Goal: Task Accomplishment & Management: Complete application form

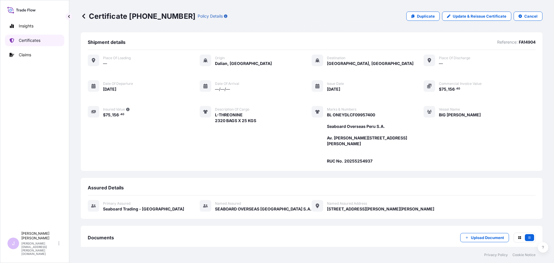
scroll to position [81, 0]
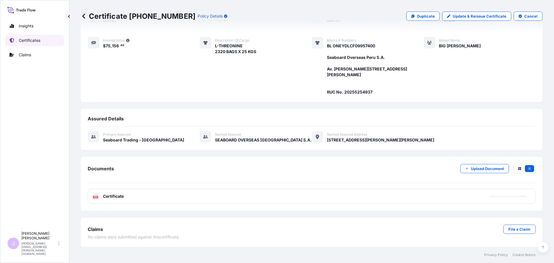
click at [51, 38] on link "Certificates" at bounding box center [34, 41] width 59 height 12
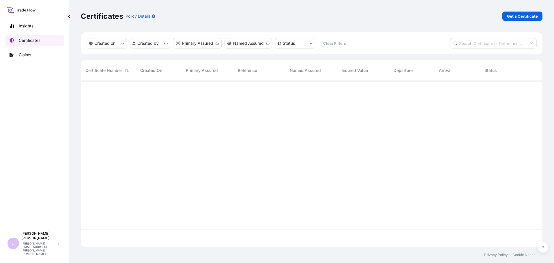
scroll to position [165, 458]
click at [525, 20] on link "Get a Certificate" at bounding box center [523, 16] width 40 height 9
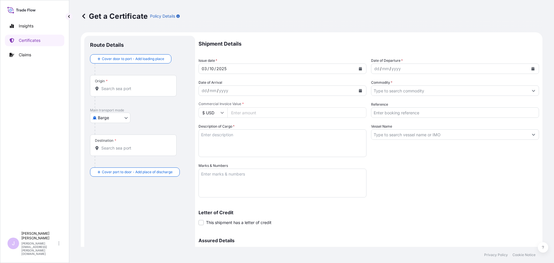
click at [128, 118] on body "Insights Certificates Claims J [PERSON_NAME] [PERSON_NAME][EMAIL_ADDRESS][PERSO…" at bounding box center [277, 131] width 554 height 263
click at [103, 161] on span "Ocean Vessel" at bounding box center [114, 164] width 26 height 6
select select "Ocean Vessel"
click at [137, 94] on div "Origin *" at bounding box center [133, 87] width 87 height 21
click at [137, 94] on input "Origin *" at bounding box center [135, 91] width 68 height 6
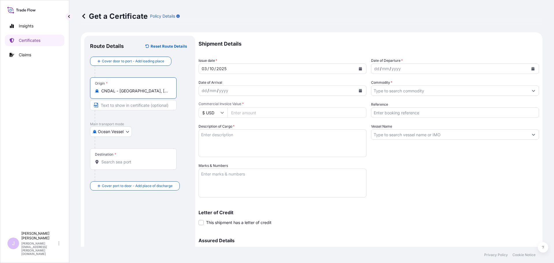
type input "CNDAL - [GEOGRAPHIC_DATA], [GEOGRAPHIC_DATA]"
click at [134, 162] on input "Destination *" at bounding box center [135, 162] width 68 height 6
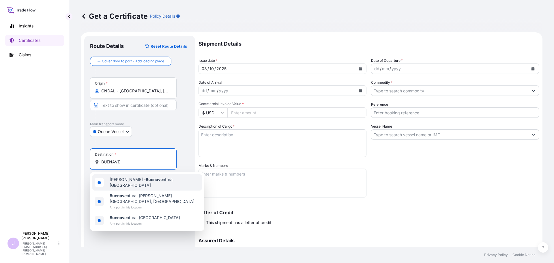
click at [135, 186] on div "[PERSON_NAME] - Buenave ntura, [GEOGRAPHIC_DATA]" at bounding box center [147, 182] width 110 height 16
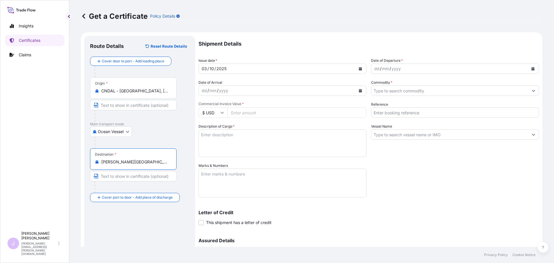
type input "[PERSON_NAME][GEOGRAPHIC_DATA], [GEOGRAPHIC_DATA]"
click at [267, 107] on input "Commercial Invoice Value *" at bounding box center [296, 112] width 139 height 10
type input "73"
type input "79328"
type input "79328.7"
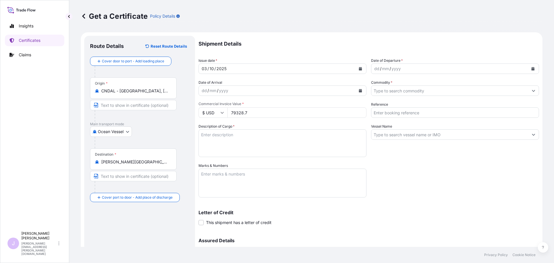
click at [302, 140] on textarea "Description of Cargo *" at bounding box center [283, 143] width 168 height 28
click at [266, 183] on textarea "Marks & Numbers" at bounding box center [283, 183] width 168 height 29
click at [208, 186] on textarea "BL ONEYDLCF09969700" at bounding box center [283, 183] width 168 height 29
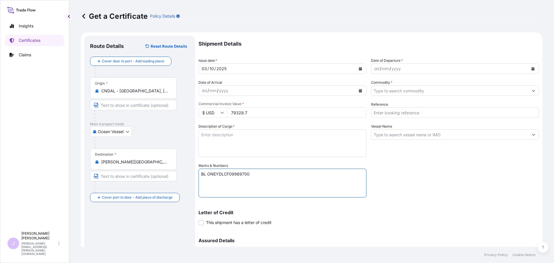
paste textarea "INCUBADORA SANTANDER S.A [STREET_ADDRESS] TORRE EMPRESARIAL CENTRO CIAL [PERSON…"
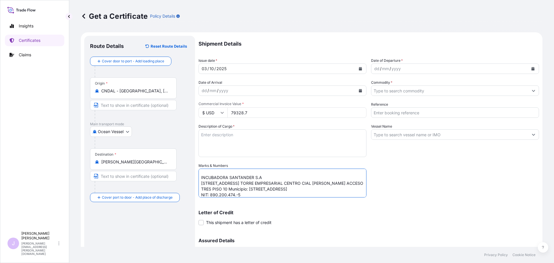
type textarea "BL ONEYDLCF09969700 INCUBADORA SANTANDER S.A [STREET_ADDRESS] TORRE EMPRESARIAL…"
click at [212, 145] on textarea "Description of Cargo *" at bounding box center [283, 143] width 168 height 28
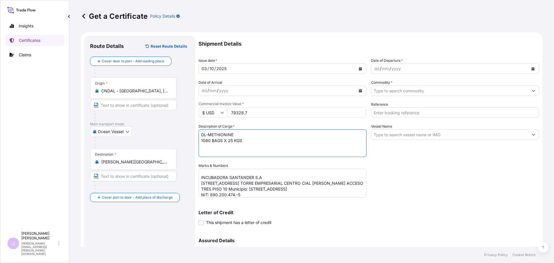
type textarea "DL-METHIONINE 1080 BAGS X 25 KGS"
click at [532, 70] on icon "Calendar" at bounding box center [533, 68] width 3 height 3
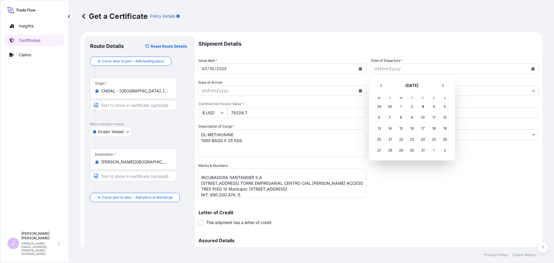
click at [380, 88] on button "Previous" at bounding box center [381, 85] width 13 height 9
click at [414, 116] on div "11" at bounding box center [412, 117] width 10 height 10
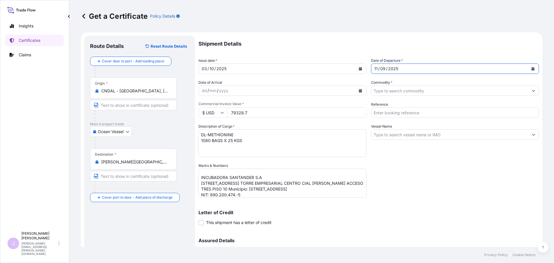
click at [436, 114] on input "Reference" at bounding box center [455, 112] width 168 height 10
type input "FA14923"
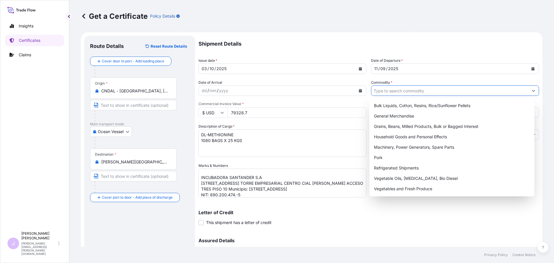
click at [429, 95] on input "Commodity *" at bounding box center [450, 90] width 157 height 10
click at [417, 113] on div "General Merchandise" at bounding box center [452, 116] width 161 height 10
type input "General Merchandise"
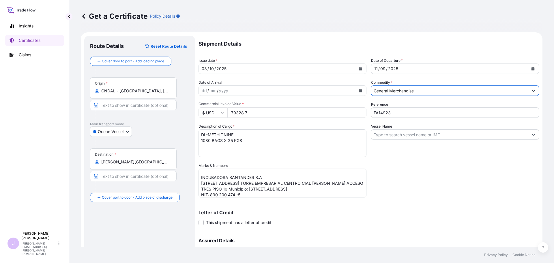
click at [410, 133] on input "Vessel Name" at bounding box center [450, 134] width 157 height 10
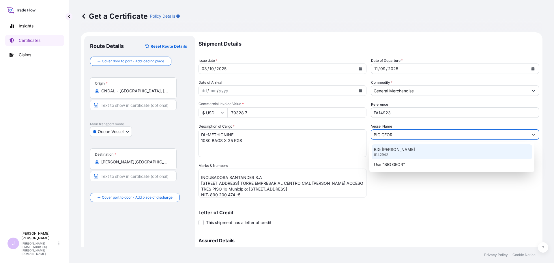
click at [396, 151] on p "BIG [PERSON_NAME]" at bounding box center [394, 150] width 41 height 6
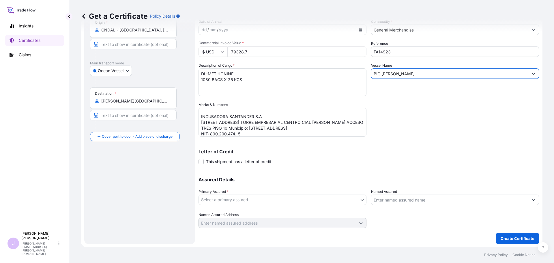
scroll to position [62, 0]
type input "BIG [PERSON_NAME]"
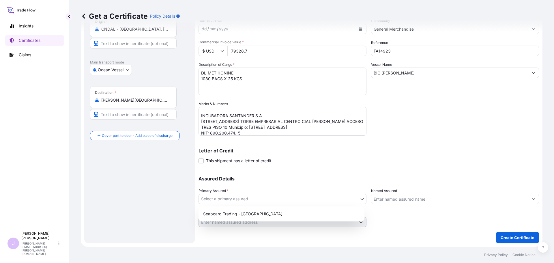
click at [343, 199] on body "0 options available. 2 options available. 1 option available. Insights Certific…" at bounding box center [277, 131] width 554 height 263
click at [331, 212] on div "Seaboard Trading - [GEOGRAPHIC_DATA]" at bounding box center [281, 214] width 161 height 10
select select "31639"
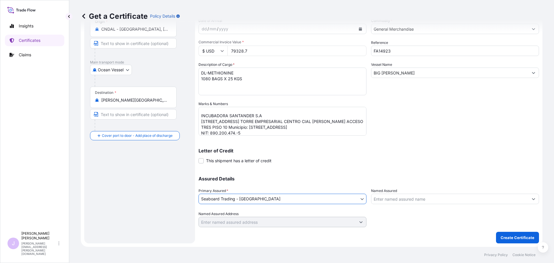
click at [395, 205] on div "Assured Details Primary Assured * Seaboard Trading - [GEOGRAPHIC_DATA] Seaboard…" at bounding box center [369, 198] width 341 height 58
click at [397, 199] on input "Named Assured" at bounding box center [450, 199] width 157 height 10
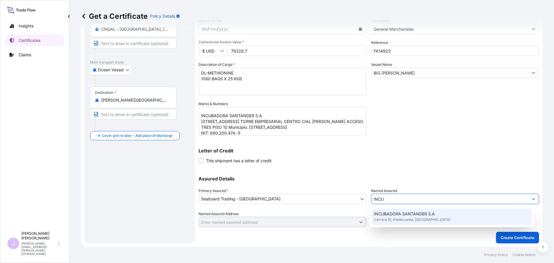
click at [406, 215] on span "INCUBADORA SANTANDER S.A" at bounding box center [404, 214] width 61 height 6
type input "INCUBADORA SANTANDER S.A"
type input "[STREET_ADDRESS]"
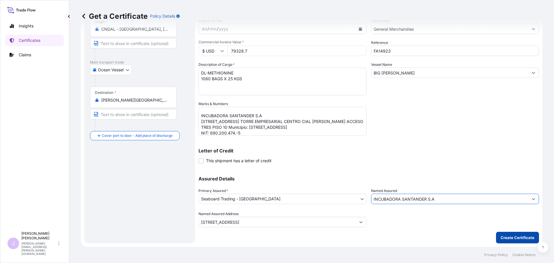
type input "INCUBADORA SANTANDER S.A"
click at [520, 236] on p "Create Certificate" at bounding box center [518, 238] width 34 height 6
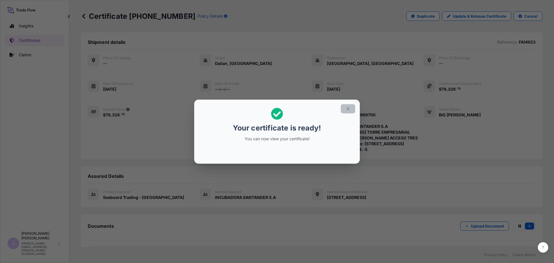
click at [348, 106] on icon "button" at bounding box center [348, 108] width 5 height 5
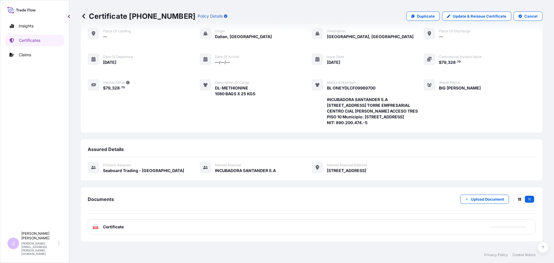
scroll to position [63, 0]
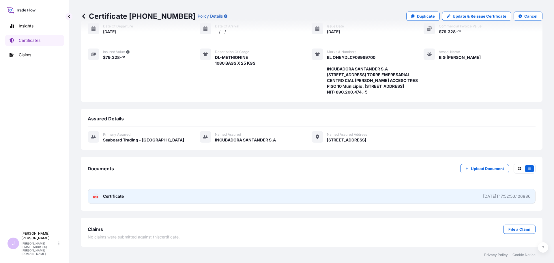
click at [244, 199] on link "PDF Certificate [DATE]T17:52:50.106986" at bounding box center [312, 196] width 448 height 15
